Goal: Navigation & Orientation: Find specific page/section

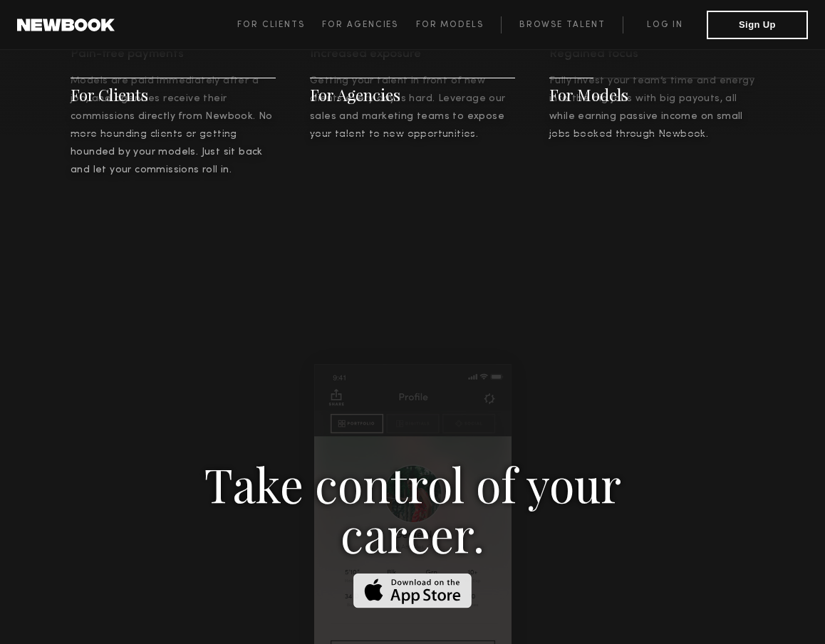
scroll to position [1719, 0]
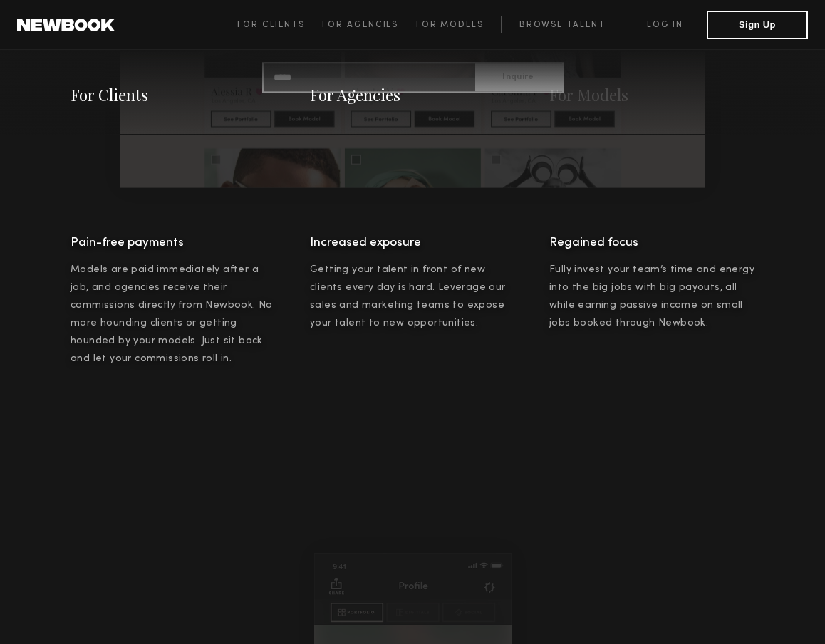
click at [510, 293] on div "Increased exposure Getting your talent in front of new clients every day is har…" at bounding box center [412, 300] width 205 height 136
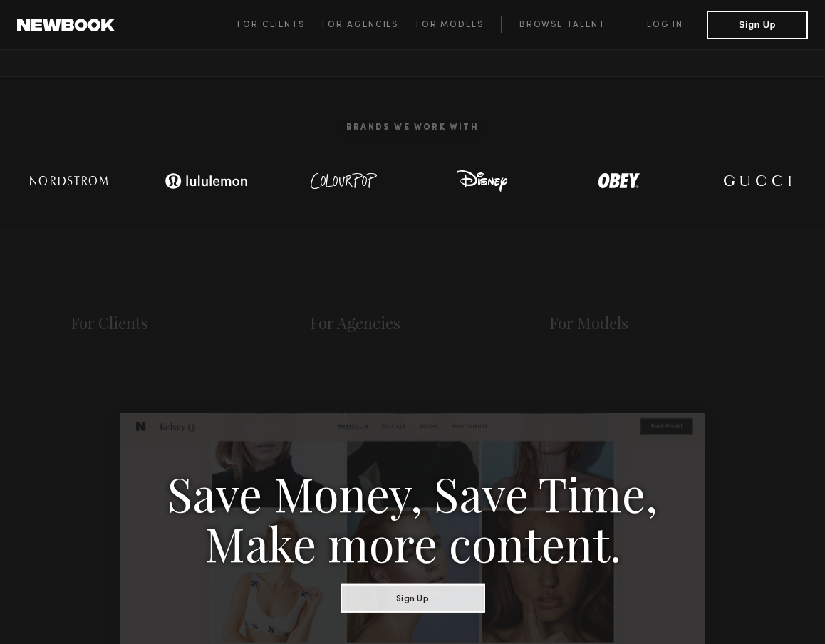
scroll to position [0, 0]
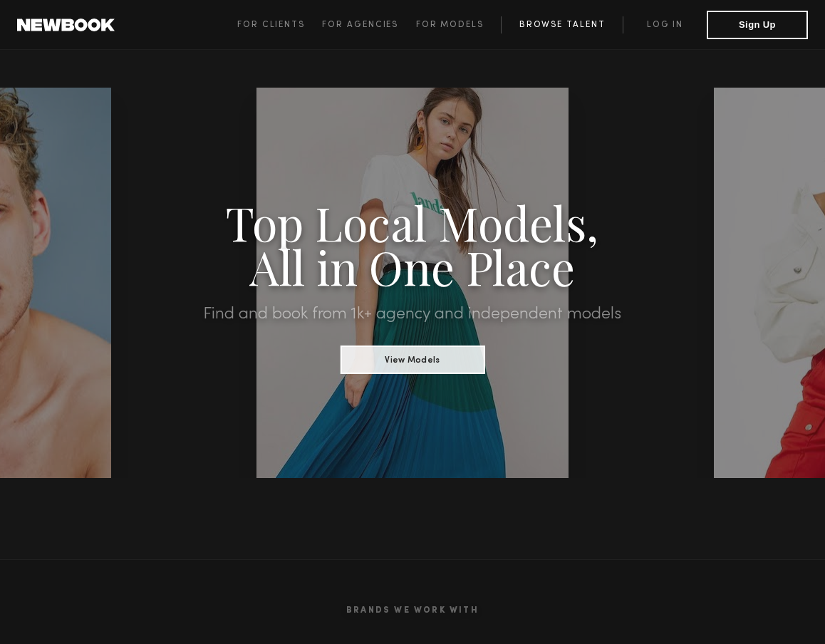
click at [547, 21] on link "Browse Talent" at bounding box center [562, 24] width 122 height 17
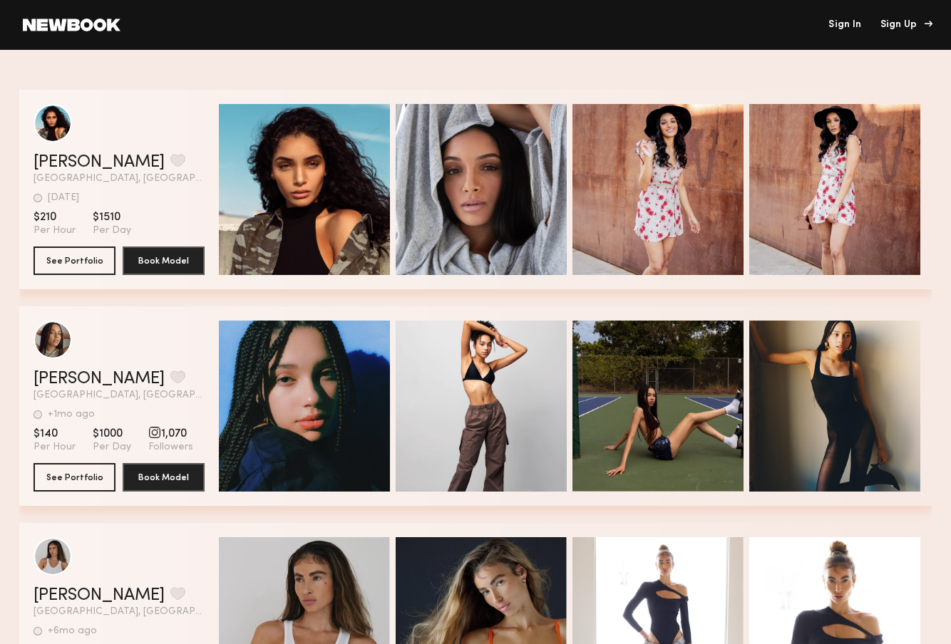
click at [824, 21] on div "Sign Up" at bounding box center [904, 25] width 48 height 10
click at [824, 24] on div "Sign Up" at bounding box center [904, 25] width 48 height 10
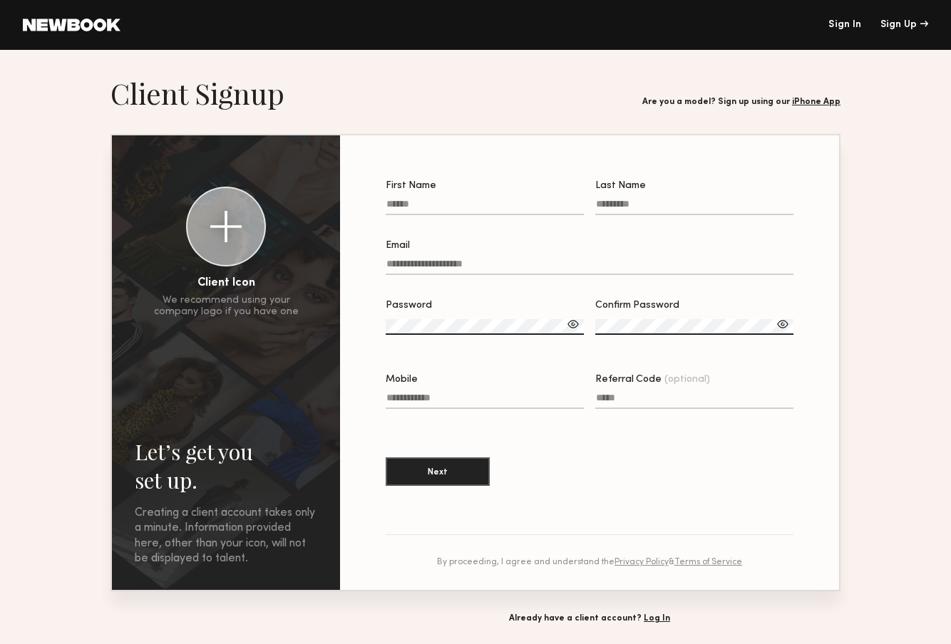
click at [108, 18] on header "Sign In Sign Up" at bounding box center [475, 25] width 951 height 50
click at [90, 15] on header "Sign In Sign Up" at bounding box center [475, 25] width 951 height 50
click at [90, 16] on header "Sign In Sign Up" at bounding box center [475, 25] width 951 height 50
click at [90, 27] on link at bounding box center [72, 25] width 98 height 13
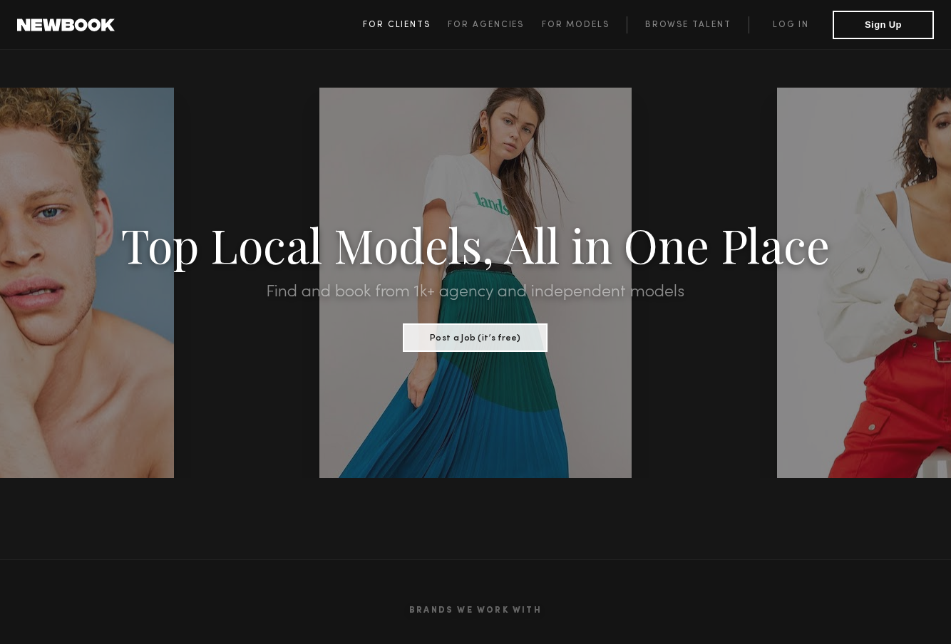
click at [400, 21] on span "For Clients" at bounding box center [397, 25] width 68 height 9
